Goal: Task Accomplishment & Management: Complete application form

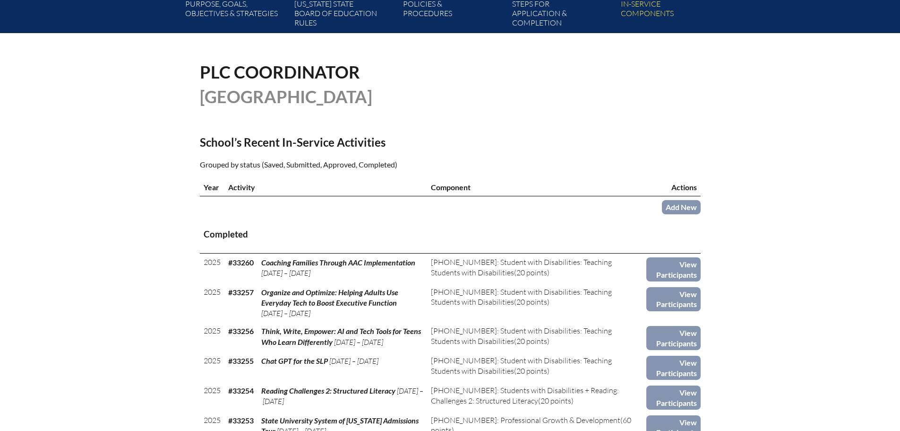
scroll to position [189, 0]
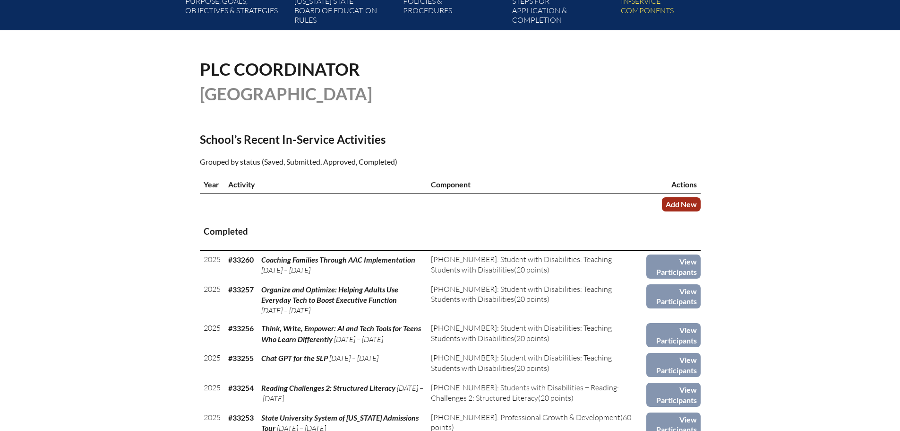
click at [676, 199] on link "Add New" at bounding box center [681, 204] width 39 height 14
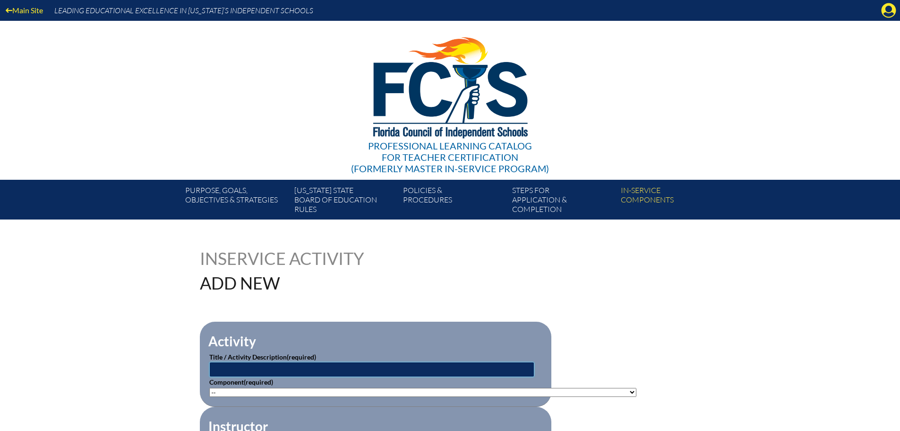
click at [393, 365] on input "text" at bounding box center [371, 369] width 325 height 15
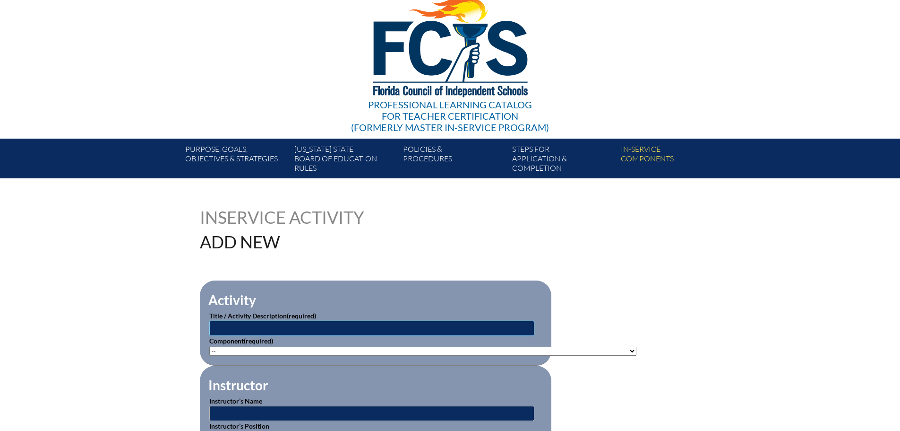
scroll to position [95, 0]
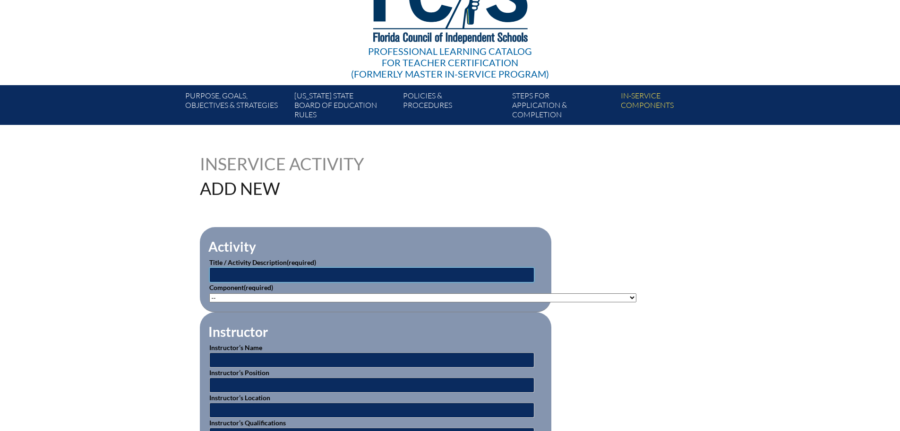
click at [360, 273] on input "text" at bounding box center [371, 274] width 325 height 15
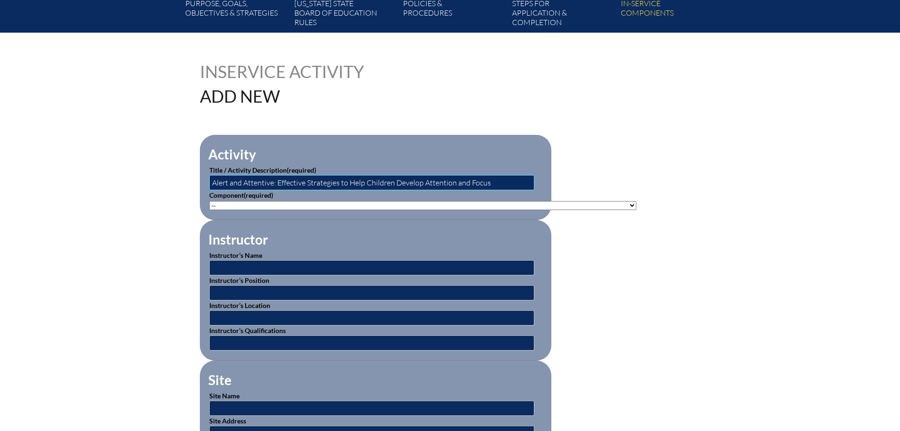
scroll to position [189, 0]
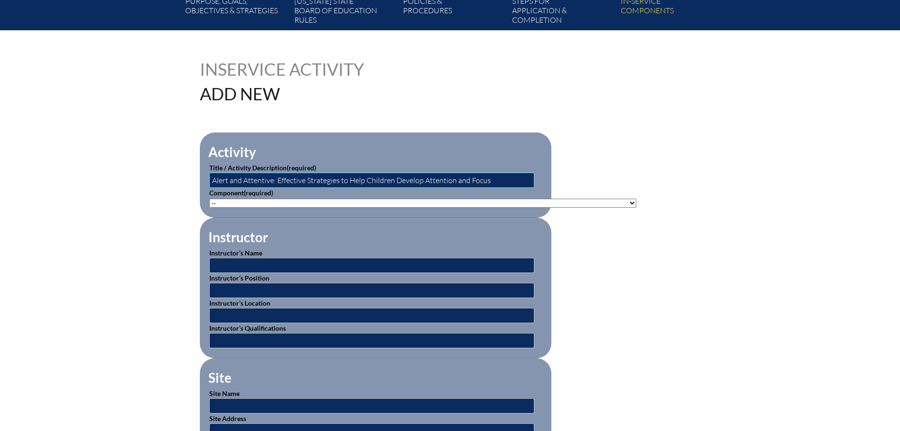
type input "Alert and Attentive: Effective Strategies to Help Children Develop Attention an…"
click at [305, 203] on select"]"] "-- 1-000-001: Appropriate Art Activities 1-000-002: Concept and Art Process for…" at bounding box center [422, 202] width 427 height 9
select select"]"] "20428"
click at [209, 198] on select"]"] "-- 1-000-001: Appropriate Art Activities 1-000-002: Concept and Art Process for…" at bounding box center [422, 202] width 427 height 9
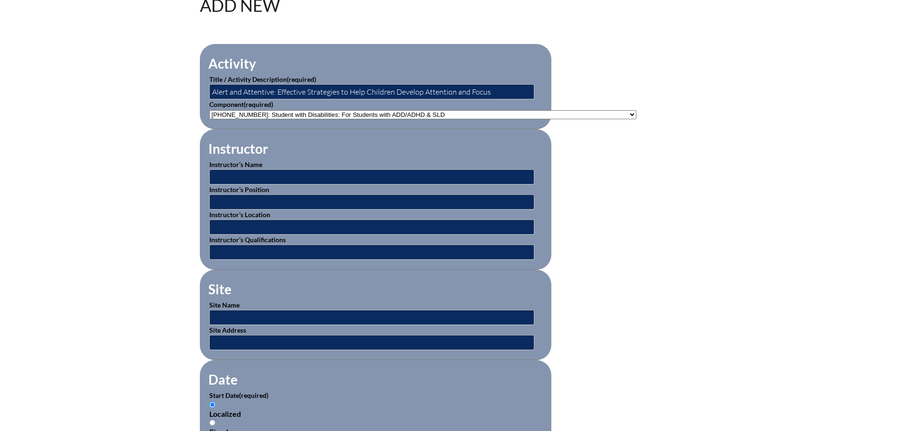
scroll to position [284, 0]
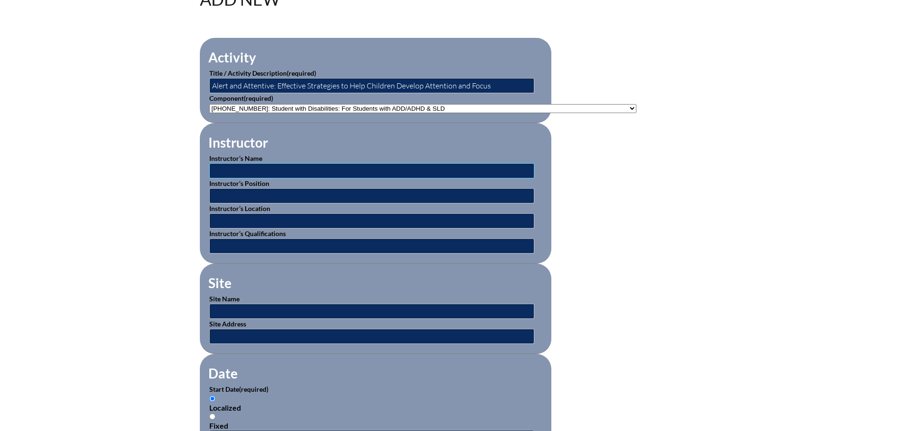
click at [268, 169] on input "text" at bounding box center [371, 170] width 325 height 15
type input "[PERSON_NAME]"
click at [251, 189] on input "text" at bounding box center [371, 195] width 325 height 15
type input "Director"
type input "Colorado Center for Pediatric Learning and Development"
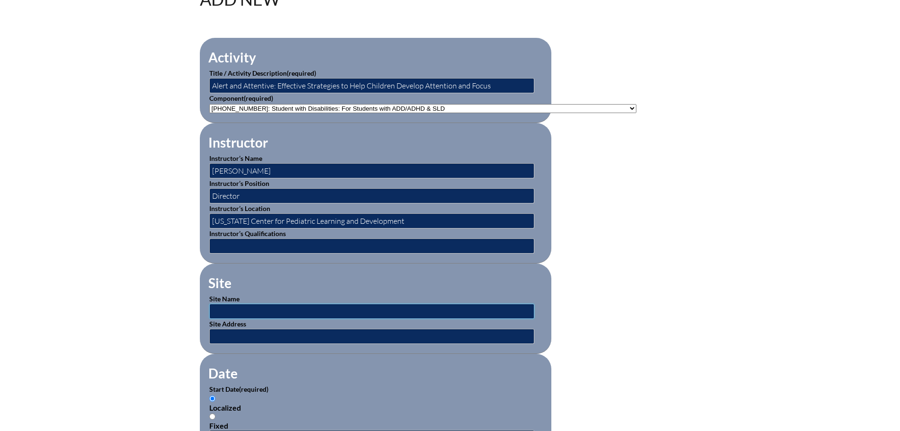
click at [285, 307] on input "text" at bounding box center [371, 310] width 325 height 15
type input "edWeb.net"
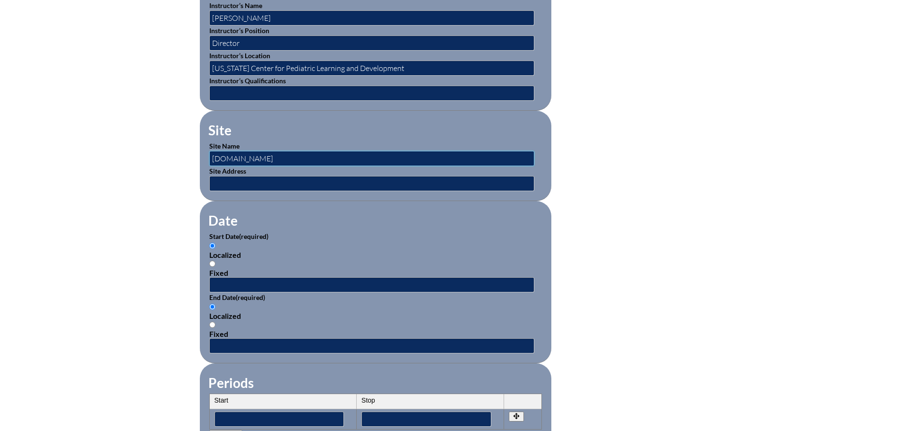
scroll to position [473, 0]
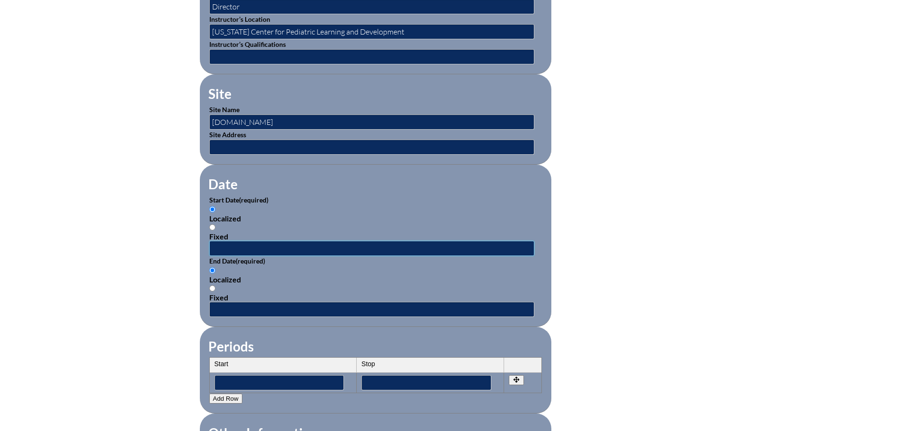
click at [275, 246] on input "text" at bounding box center [371, 248] width 325 height 15
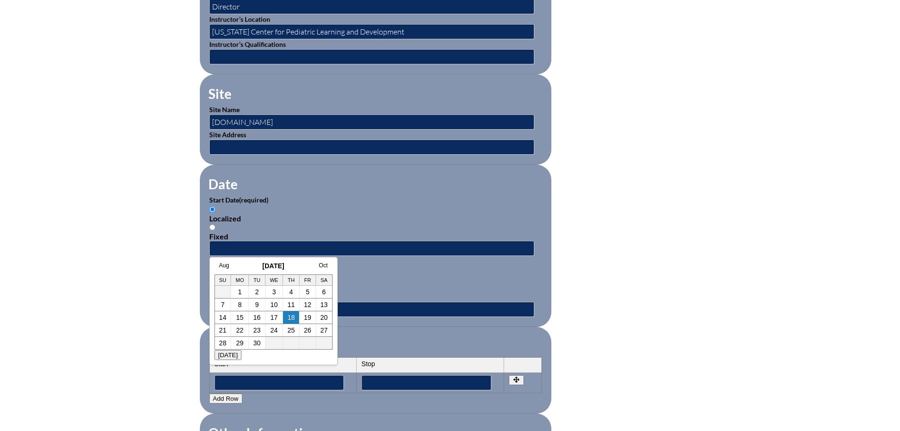
click at [243, 268] on h3 "September 2025" at bounding box center [274, 266] width 118 height 8
click at [271, 316] on link "17" at bounding box center [274, 317] width 8 height 8
type input "2025-09-17 12:10 PM"
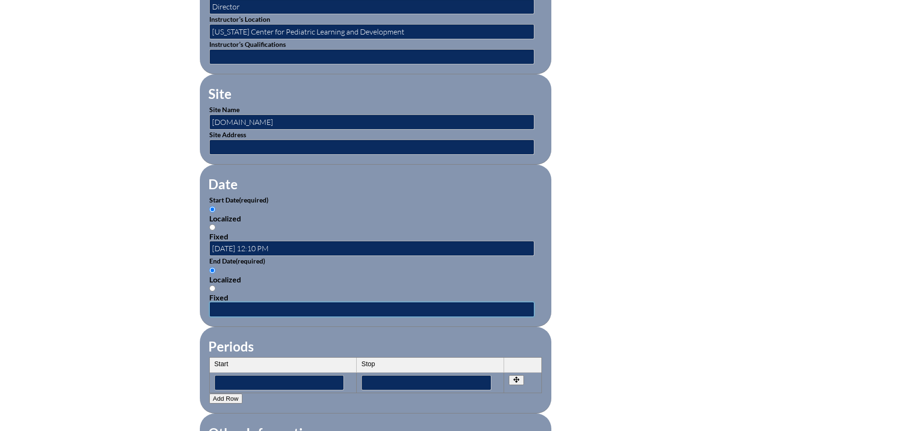
click at [294, 306] on input "text" at bounding box center [371, 309] width 325 height 15
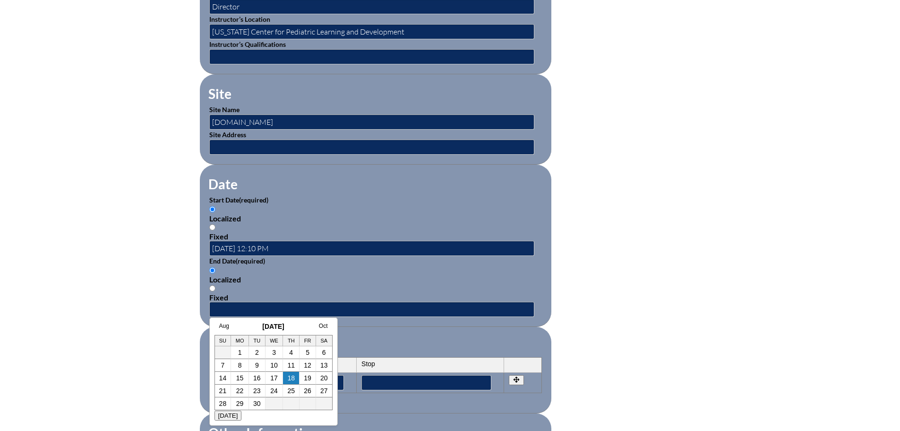
click at [244, 319] on div "Aug September 2025 Oct Su Mo Tu We Th Fr Sa 1 2 3 4 5 6 7 8 9 10 11 12 13 14 15…" at bounding box center [273, 371] width 129 height 108
click at [275, 376] on link "17" at bounding box center [274, 378] width 8 height 8
type input "2025-09-17 12:10 PM"
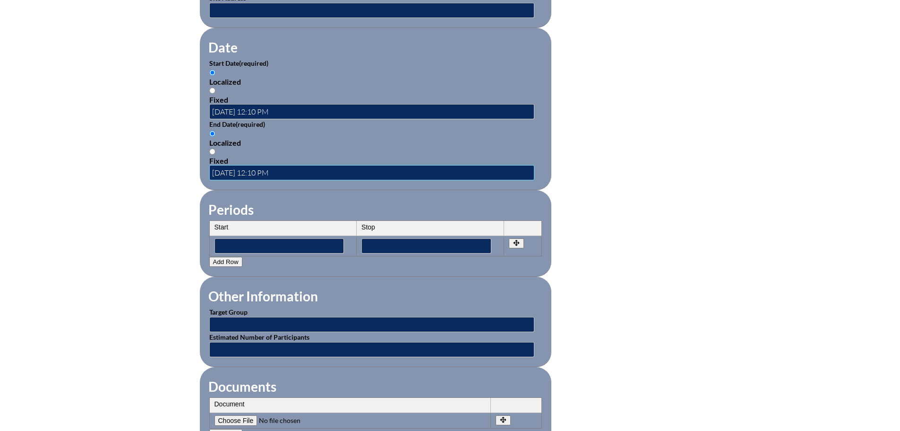
scroll to position [614, 0]
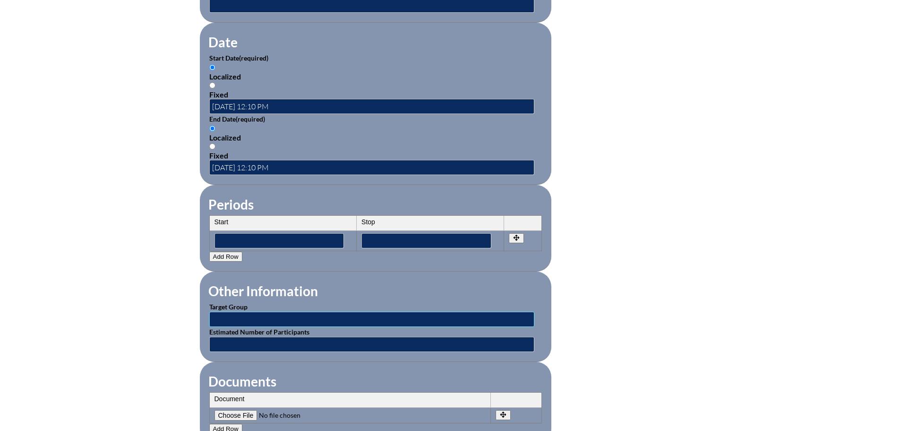
click at [254, 317] on input "text" at bounding box center [371, 318] width 325 height 15
type input "Classroom Teachers"
click at [277, 362] on fieldset "Documents Document No rows created Add new row Document Remove File Undo Remove…" at bounding box center [376, 403] width 352 height 82
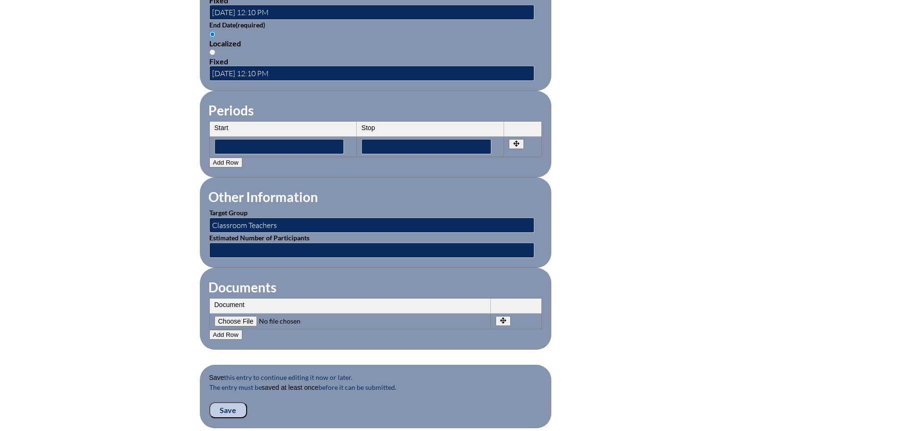
scroll to position [756, 0]
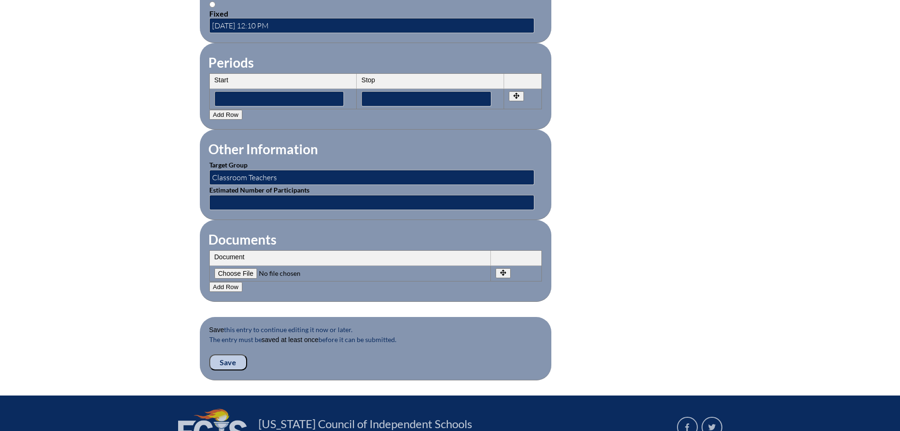
click at [240, 268] on input"] "file" at bounding box center [279, 273] width 129 height 10
type input"] "C:\fakepath\TRUESDALE - Alert & Attentive edWeinbar 17 Sep 2025.pdf"
click at [233, 354] on input "Save" at bounding box center [228, 362] width 38 height 16
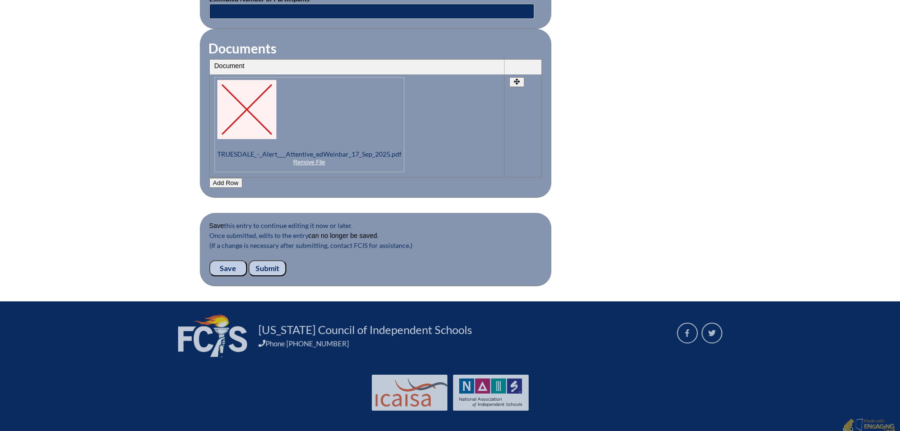
scroll to position [982, 0]
click at [276, 259] on input "Submit" at bounding box center [268, 267] width 38 height 16
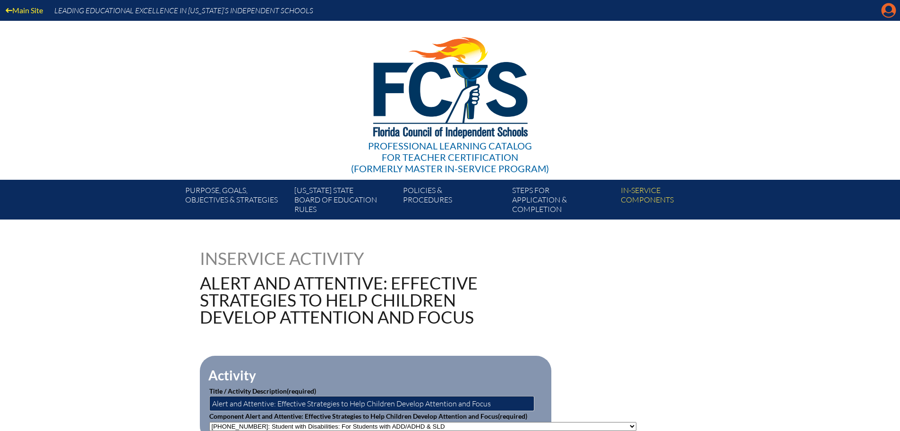
click at [885, 14] on icon "Manage account" at bounding box center [888, 10] width 15 height 15
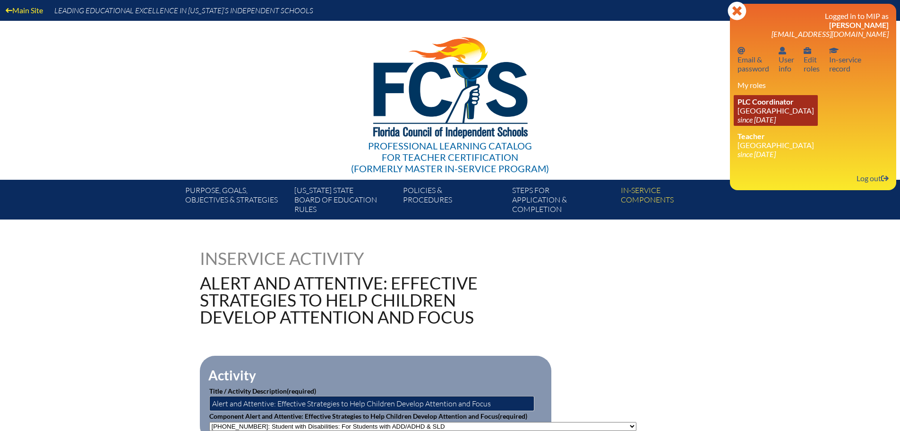
click at [781, 102] on span "PLC Coordinator" at bounding box center [766, 101] width 56 height 9
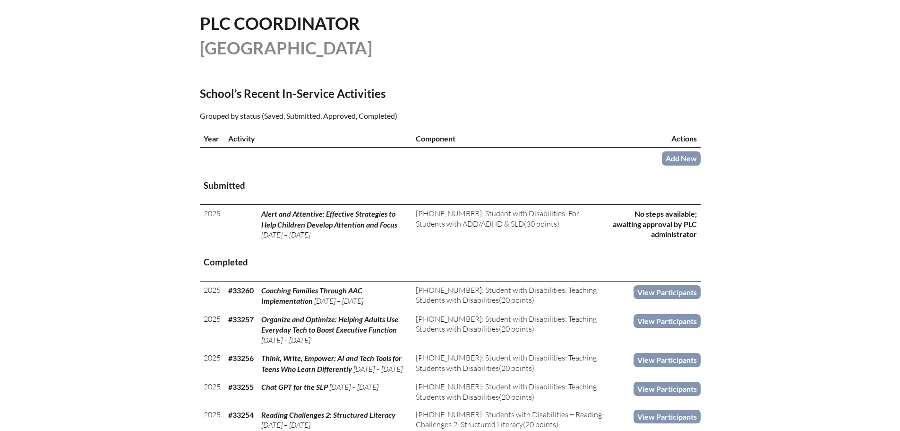
scroll to position [236, 0]
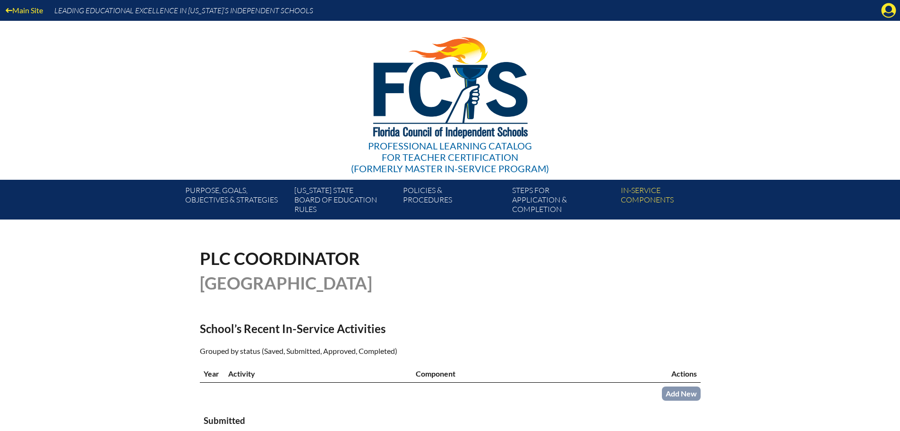
scroll to position [236, 0]
